Goal: Book appointment/travel/reservation

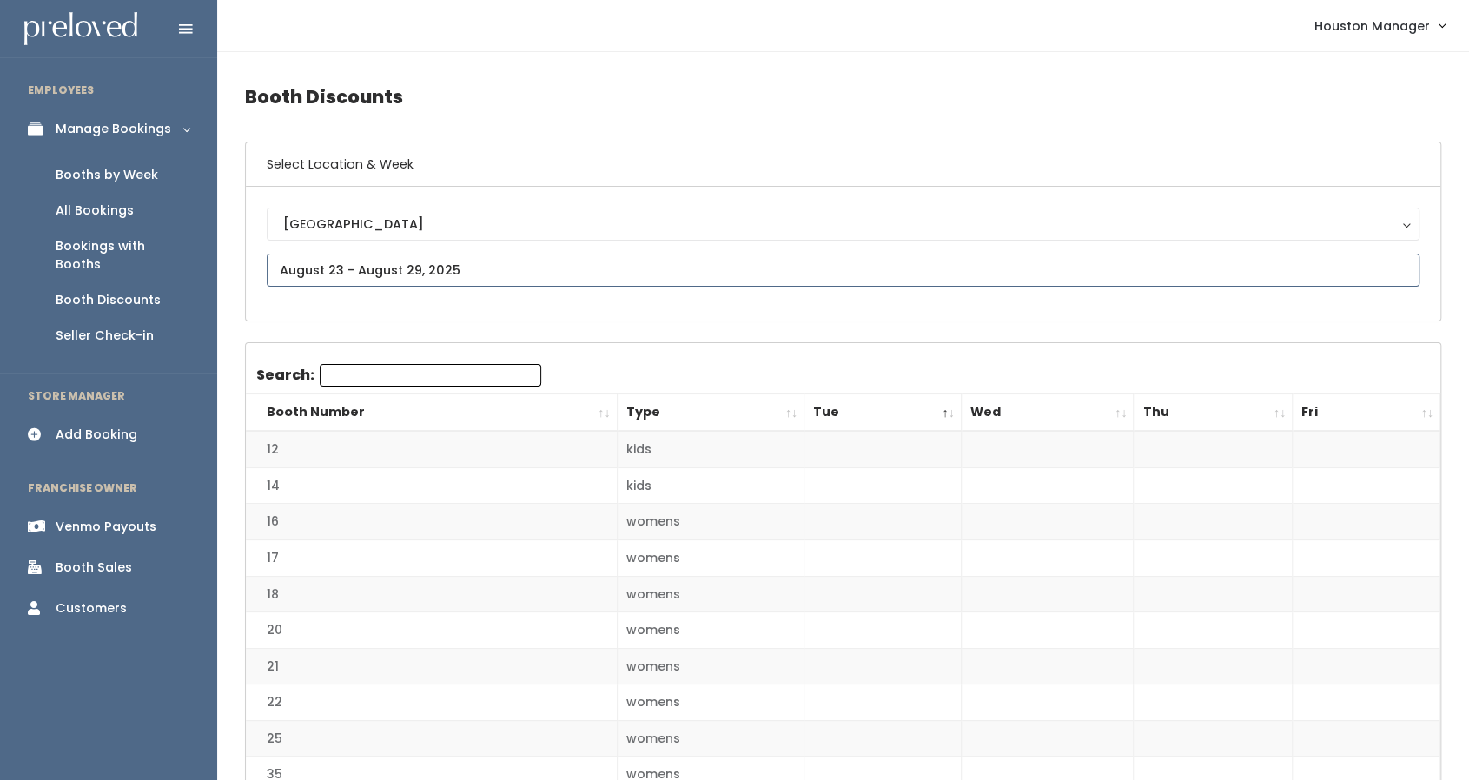
click at [406, 266] on input "text" at bounding box center [843, 270] width 1152 height 33
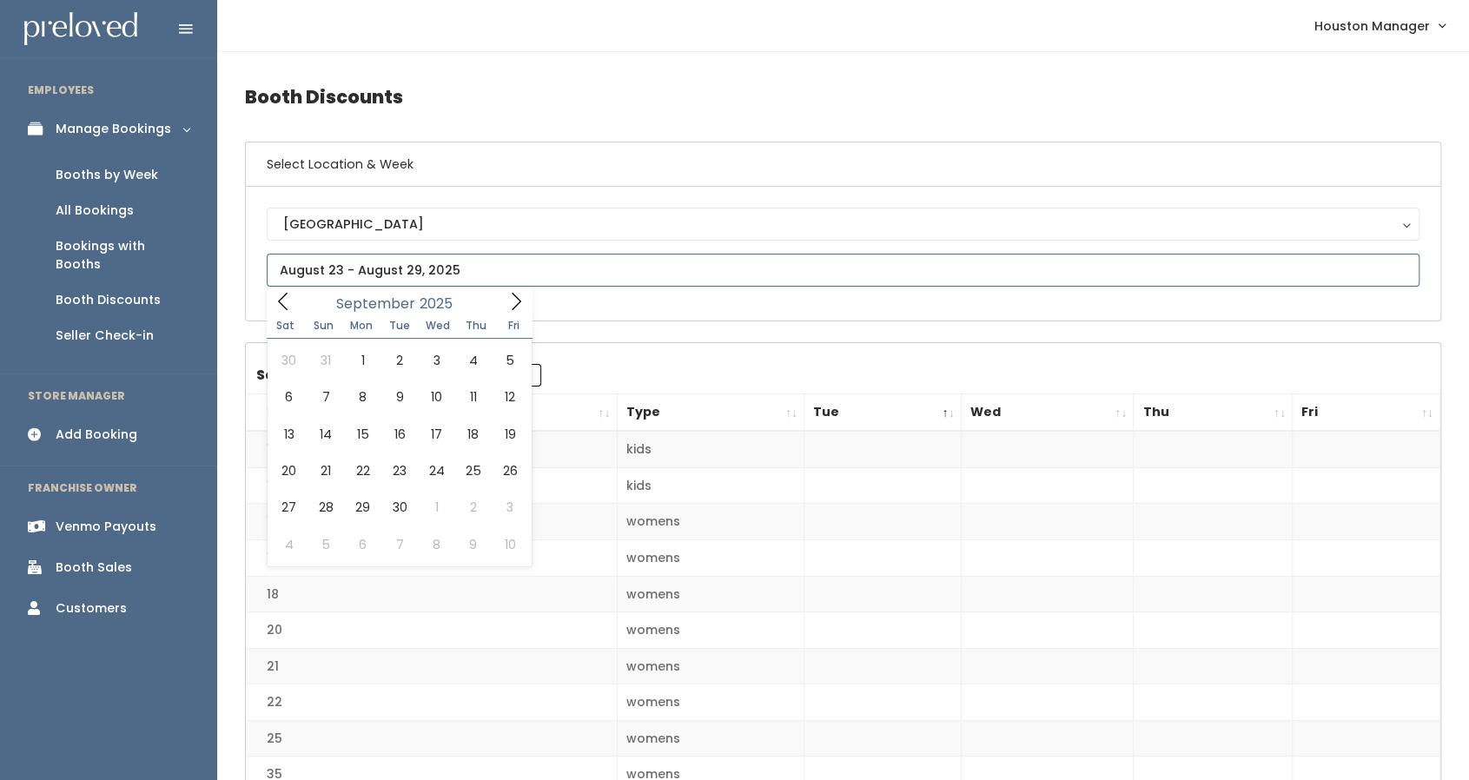
click at [508, 298] on icon at bounding box center [515, 301] width 19 height 19
click at [288, 307] on icon at bounding box center [283, 301] width 19 height 19
type input "October 18 to October 24"
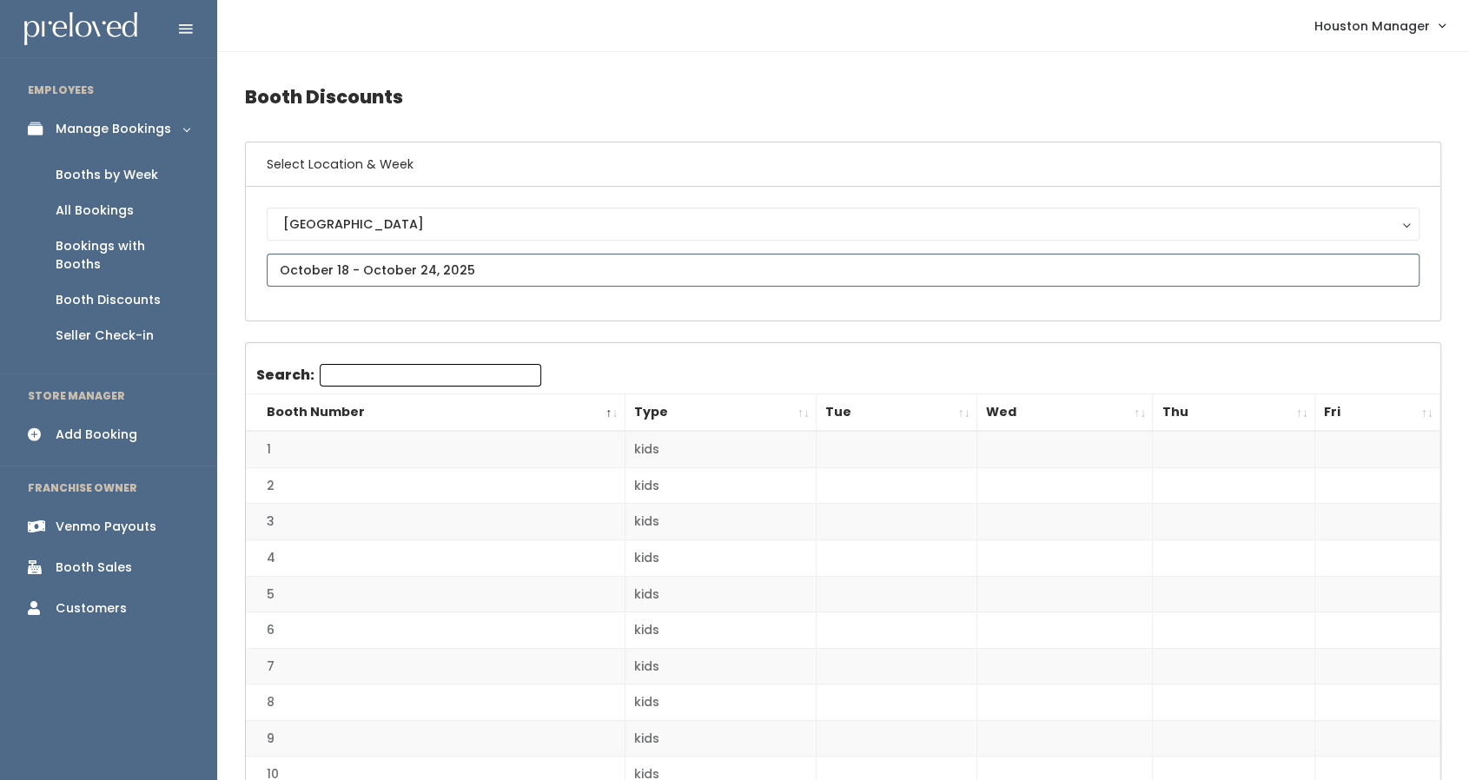
click at [326, 268] on input "text" at bounding box center [843, 270] width 1152 height 33
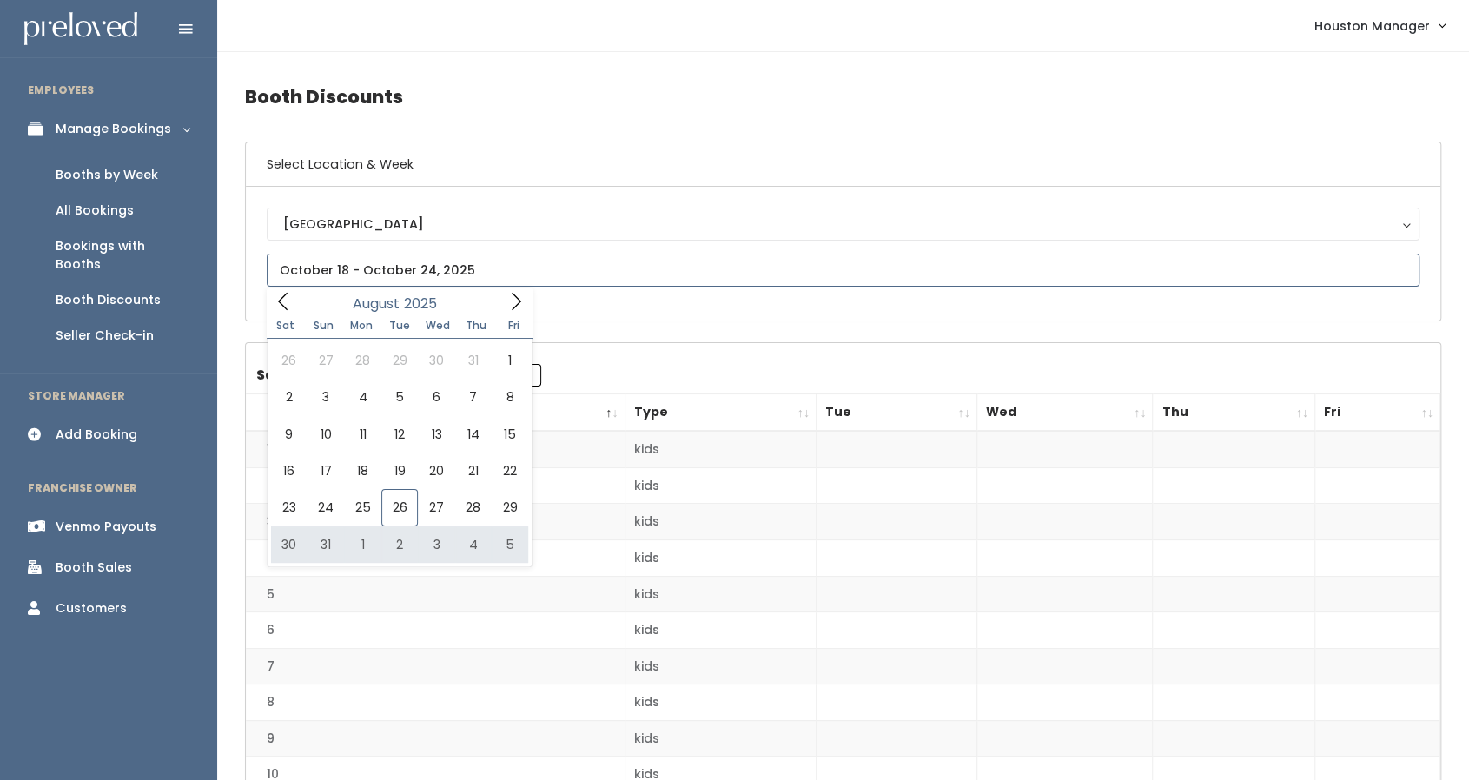
type input "August 30 to September 5"
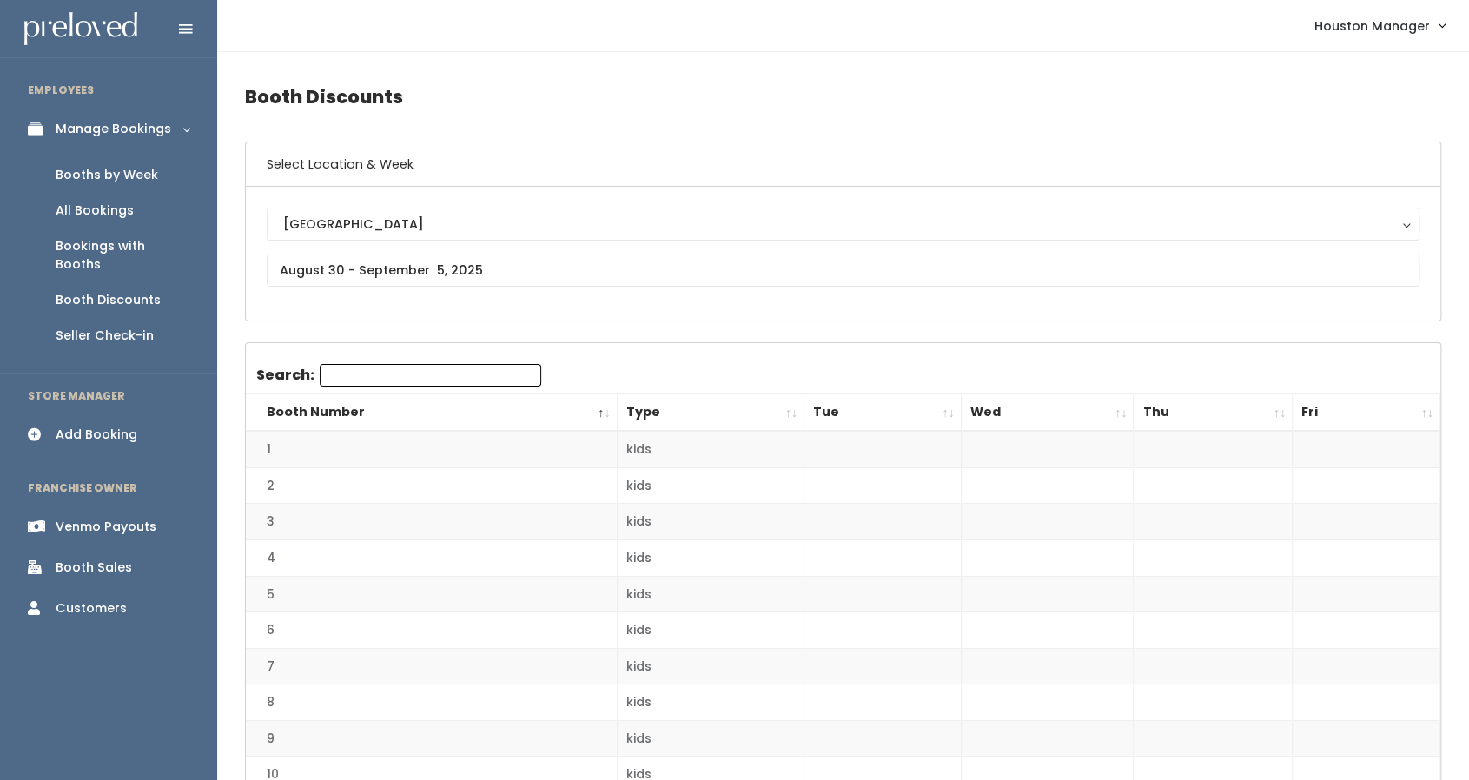
click at [92, 185] on link "Booths by Week" at bounding box center [108, 175] width 217 height 36
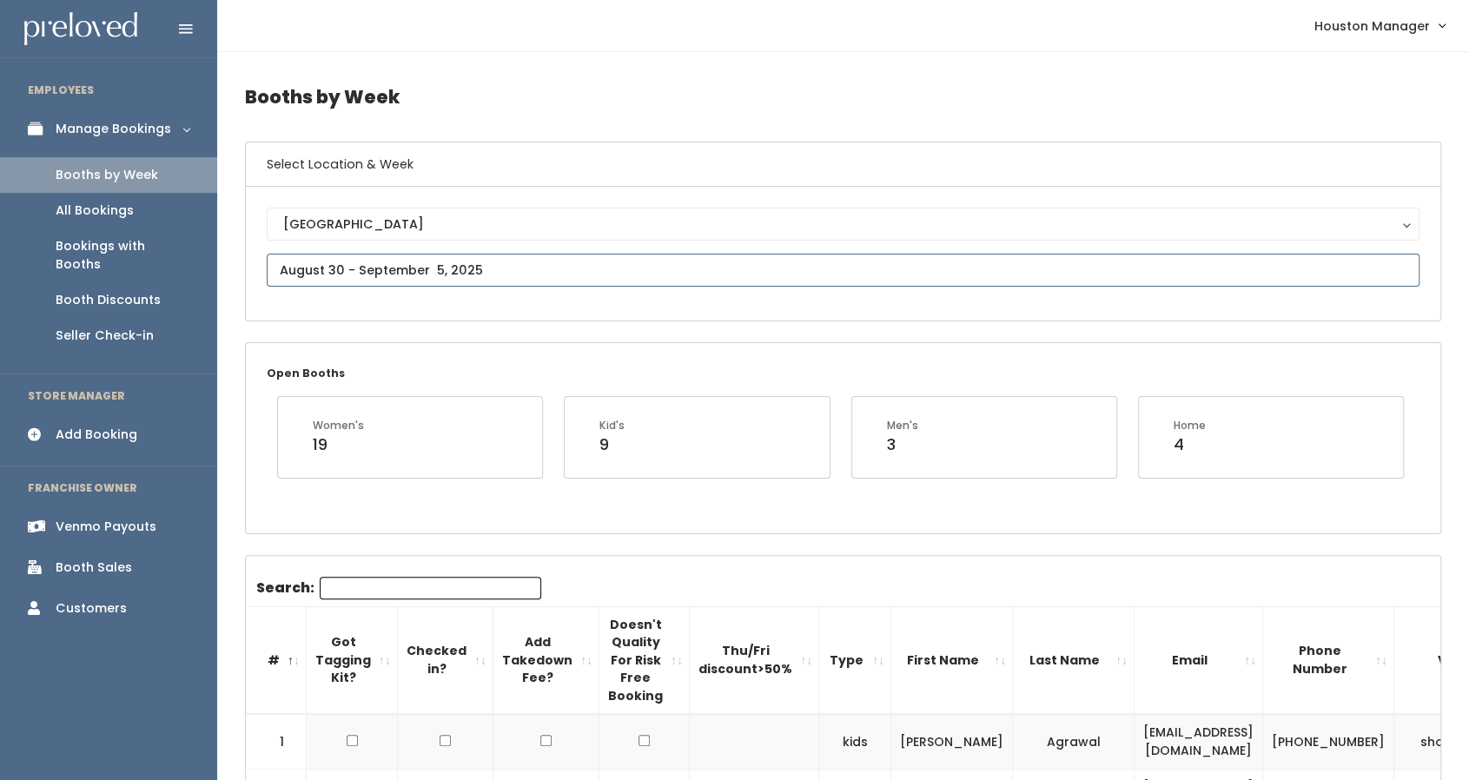
click at [424, 274] on input "text" at bounding box center [843, 270] width 1152 height 33
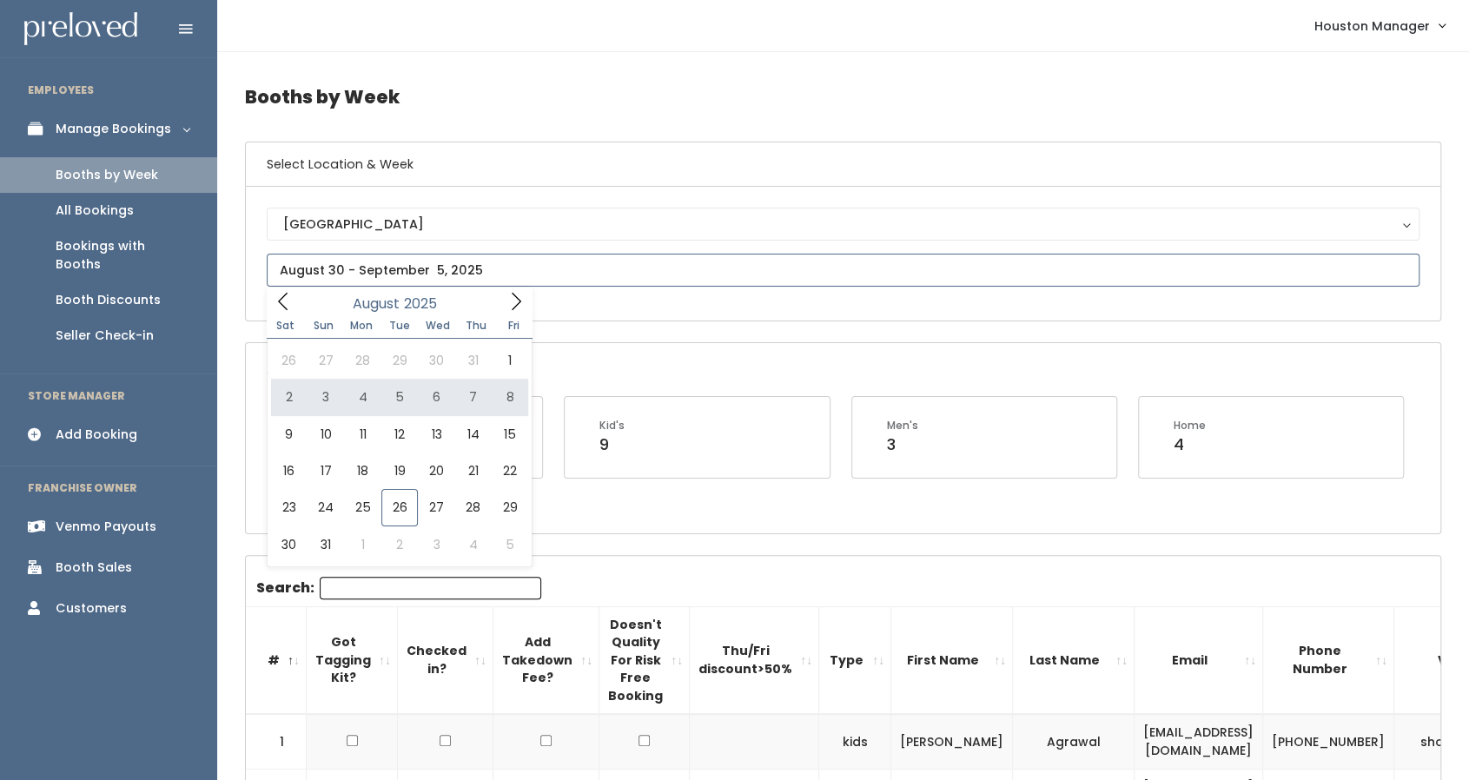
click at [513, 303] on icon at bounding box center [515, 301] width 19 height 19
type input "September 6 to September 12"
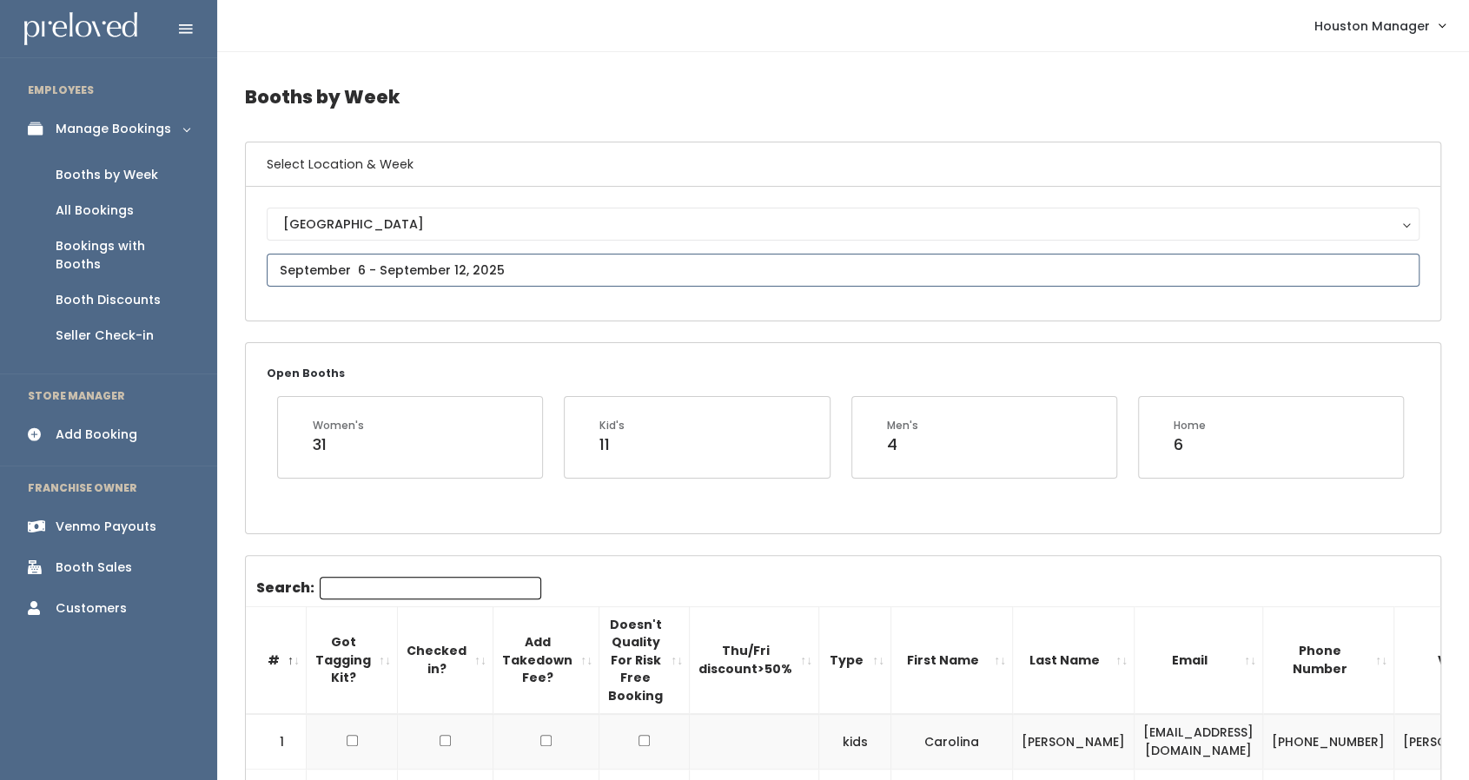
click at [344, 267] on input "text" at bounding box center [843, 270] width 1152 height 33
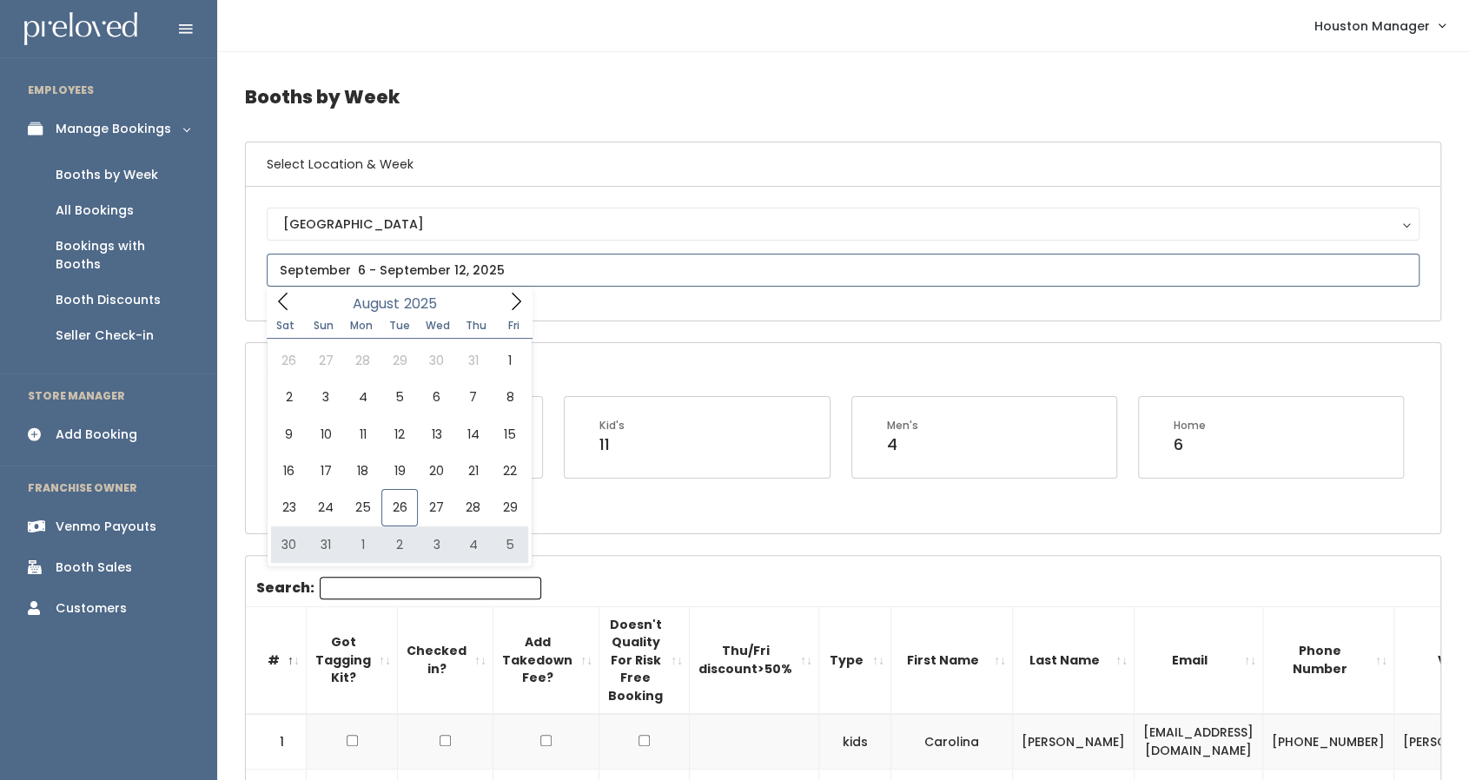
type input "August 30 to September 5"
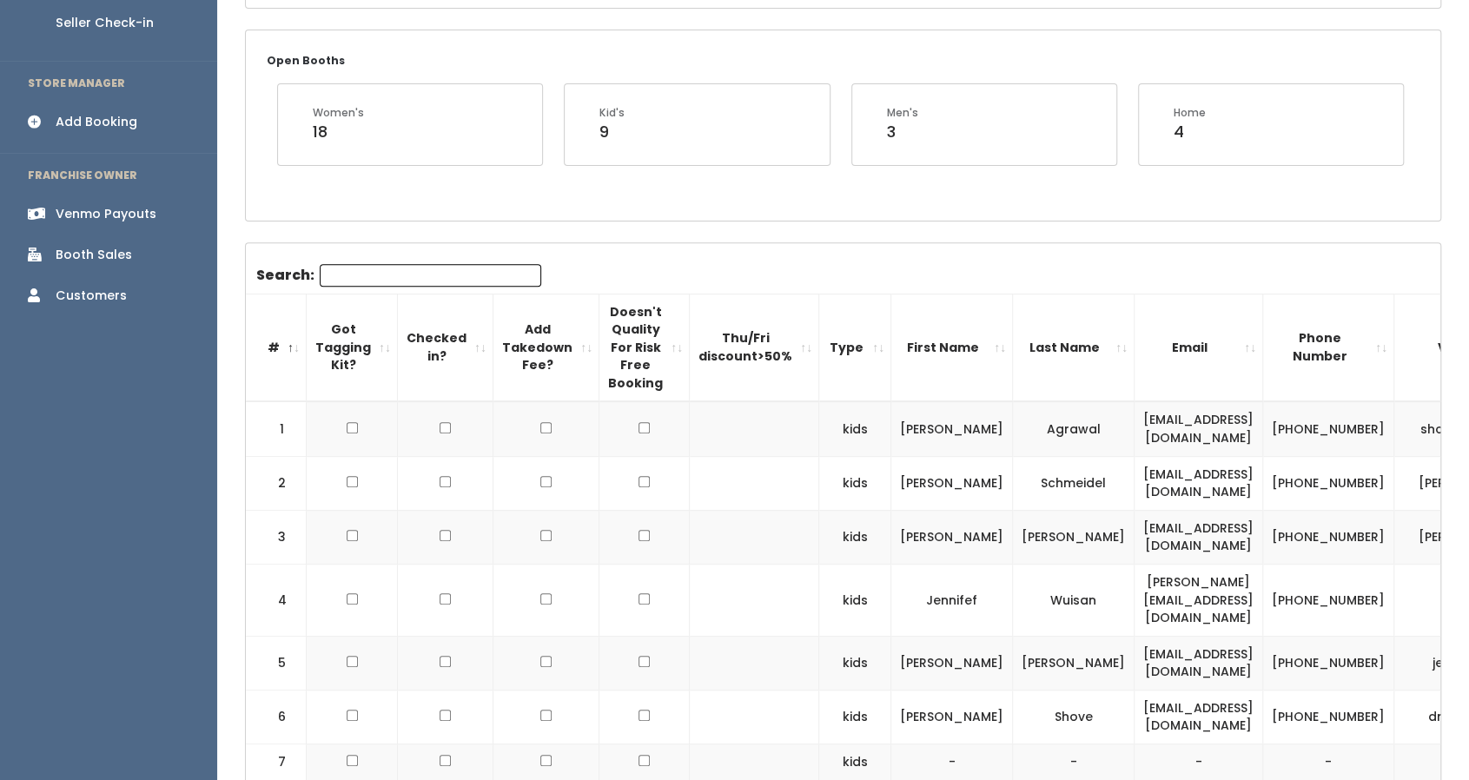
scroll to position [312, 0]
